Goal: Find specific page/section: Find specific page/section

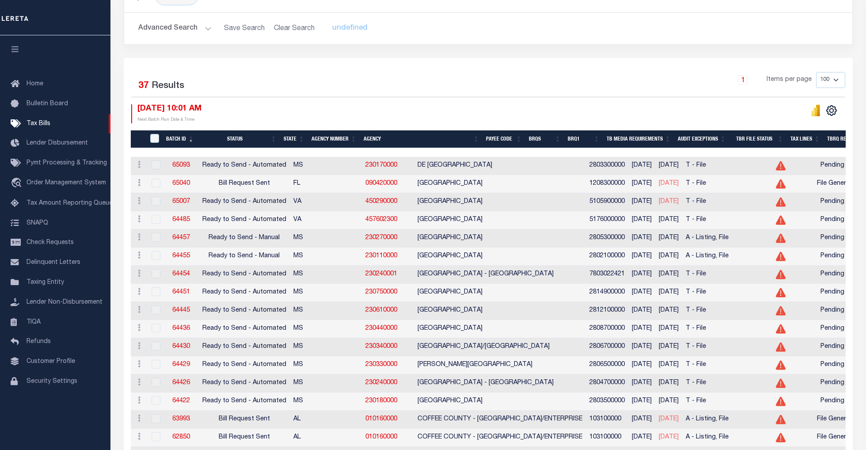
scroll to position [117, 0]
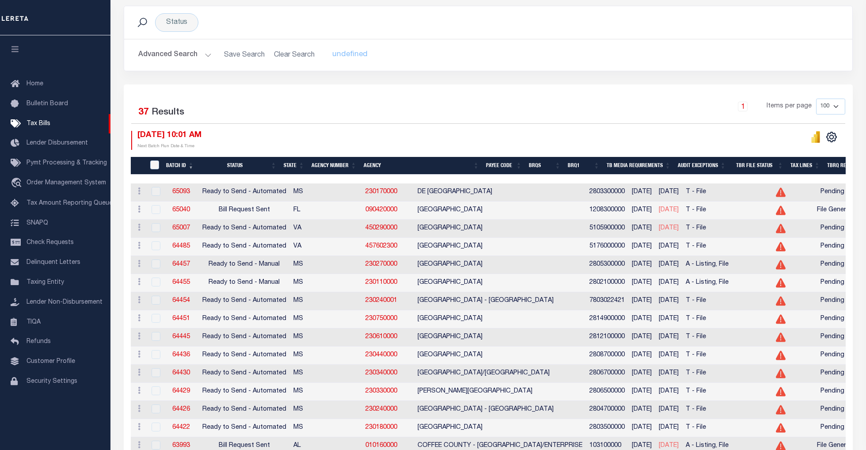
click at [328, 165] on th "Agency Number" at bounding box center [334, 166] width 52 height 18
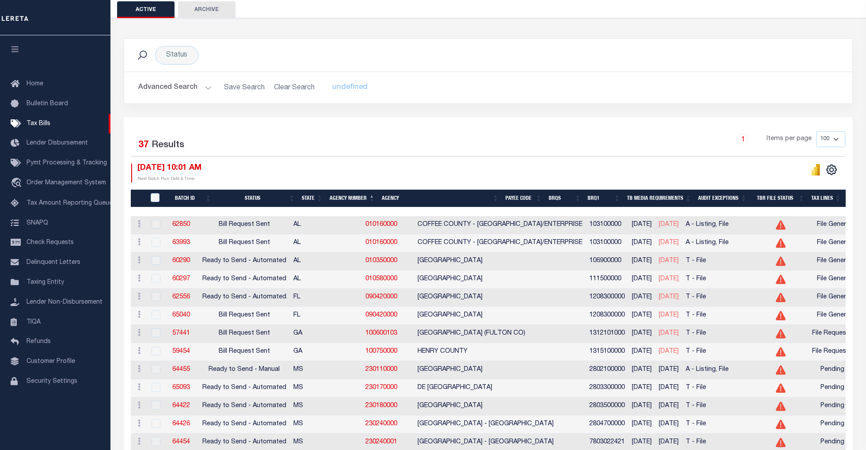
scroll to position [59, 0]
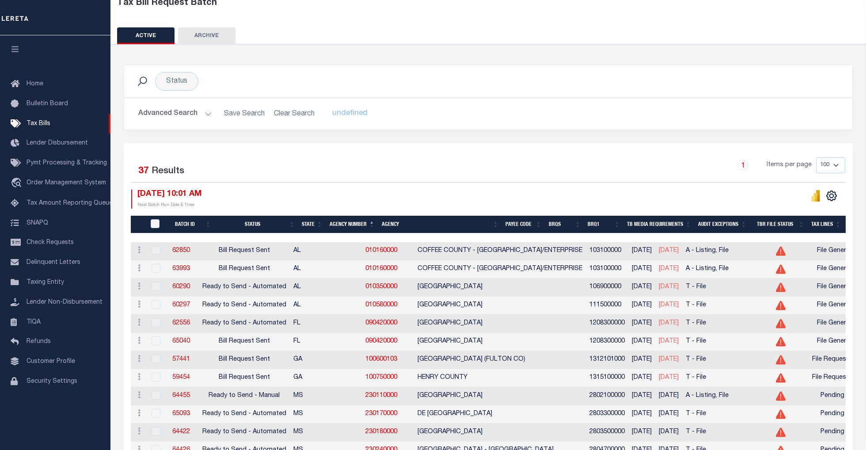
click at [207, 115] on button "Advanced Search" at bounding box center [174, 113] width 73 height 17
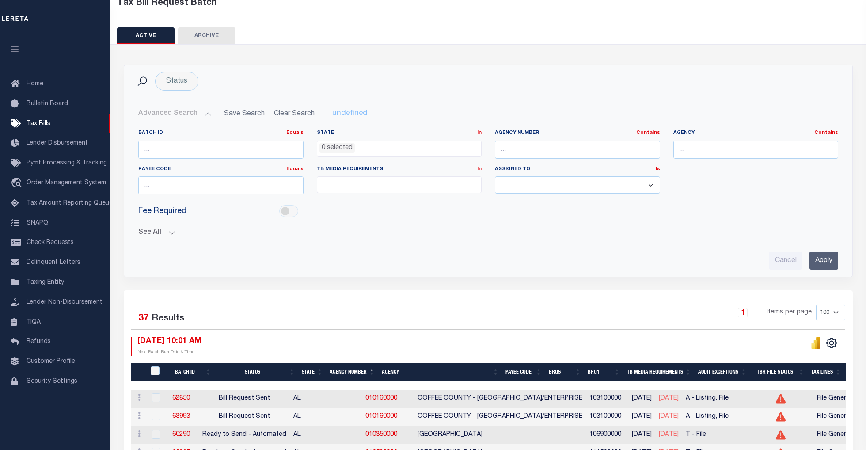
click at [175, 230] on button "See All" at bounding box center [488, 232] width 700 height 8
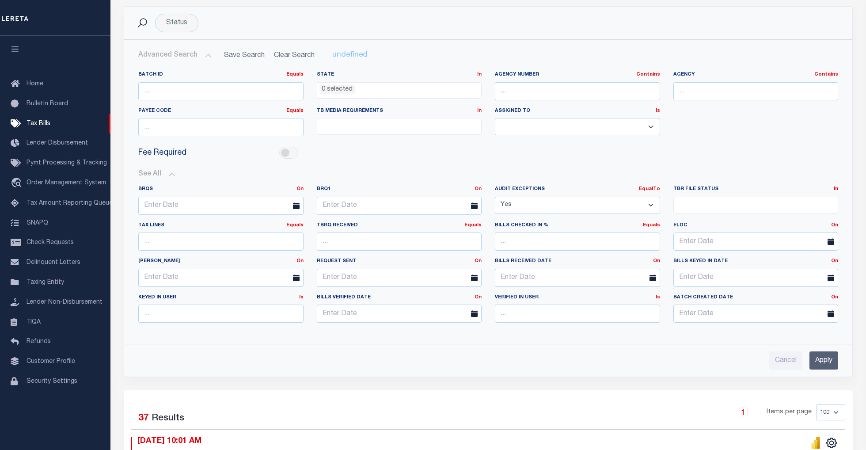
scroll to position [117, 0]
click at [818, 363] on input "Apply" at bounding box center [823, 360] width 29 height 18
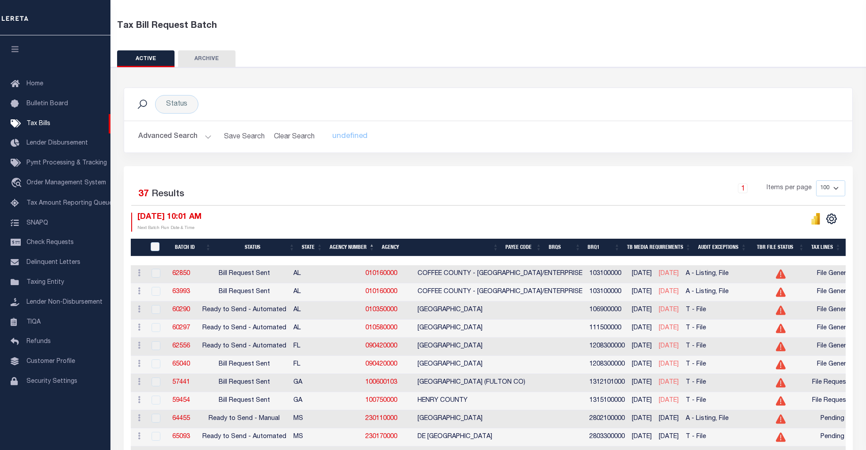
scroll to position [0, 0]
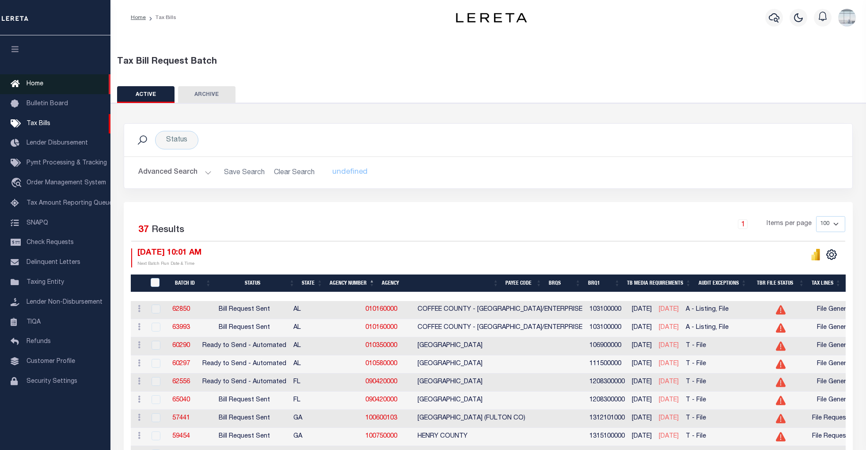
click at [39, 80] on link "Home" at bounding box center [55, 84] width 110 height 20
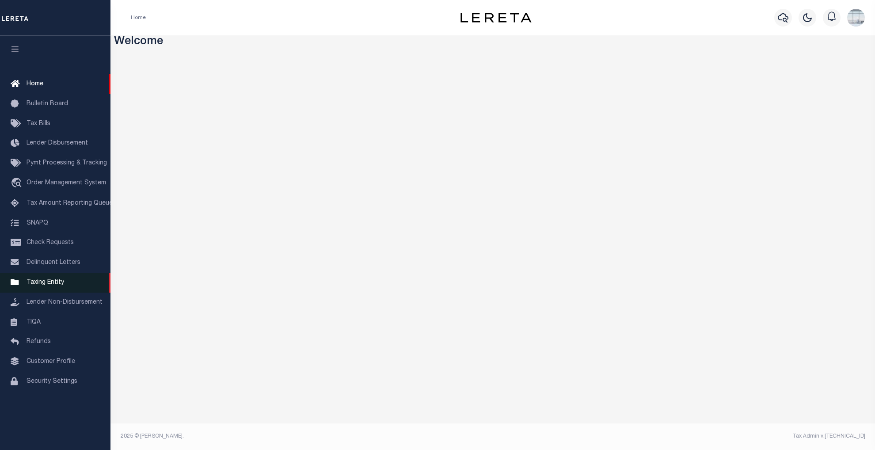
click at [42, 285] on span "Taxing Entity" at bounding box center [46, 282] width 38 height 6
